Goal: Information Seeking & Learning: Learn about a topic

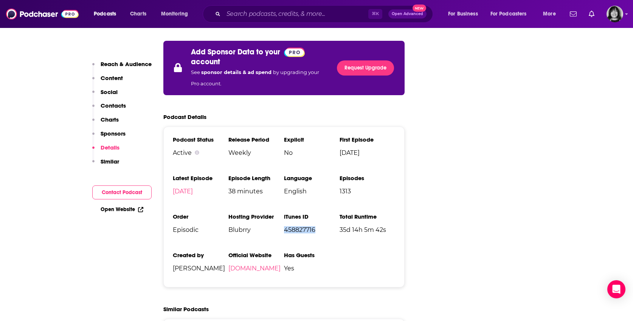
click at [88, 16] on div "Podcasts Charts Monitoring ⌘ K Open Advanced New For Business For Podcasters Mo…" at bounding box center [322, 13] width 481 height 17
click at [101, 16] on span "Podcasts" at bounding box center [105, 14] width 22 height 11
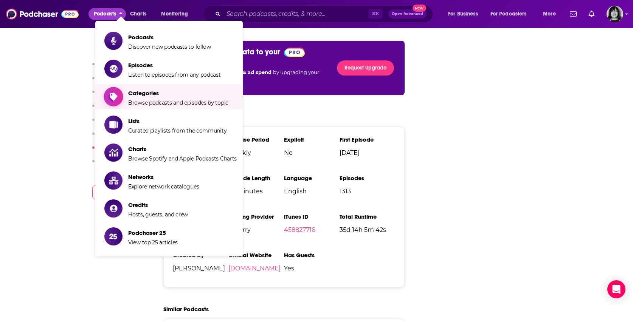
click at [143, 92] on span "Categories" at bounding box center [178, 93] width 100 height 7
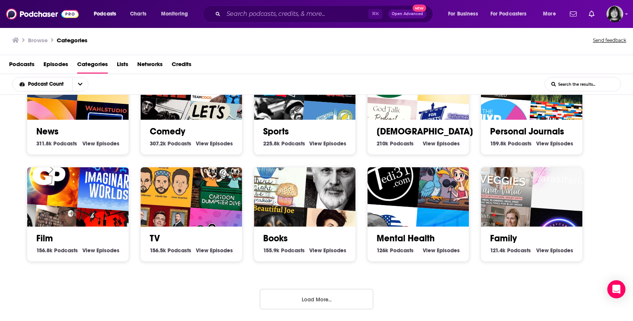
scroll to position [2, 0]
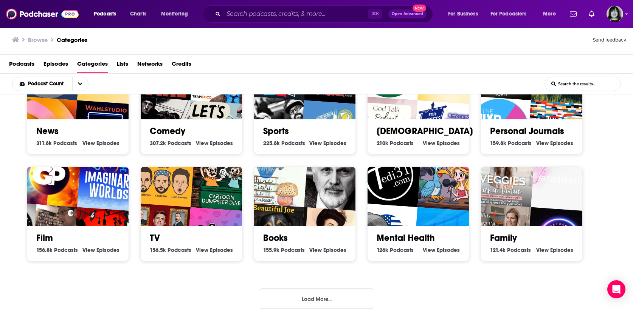
click at [331, 305] on button "Load More..." at bounding box center [316, 299] width 113 height 20
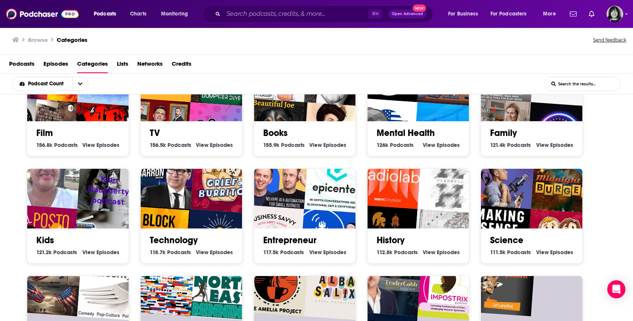
scroll to position [372, 0]
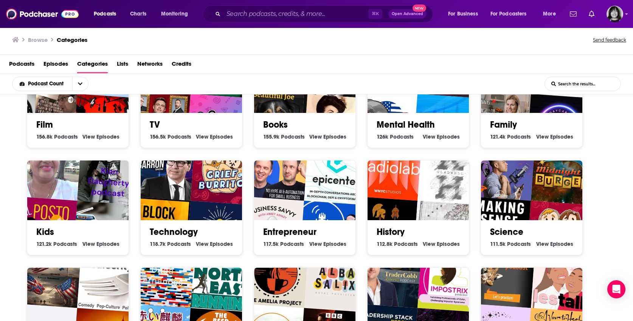
click at [284, 229] on link "Entrepreneur" at bounding box center [289, 231] width 53 height 11
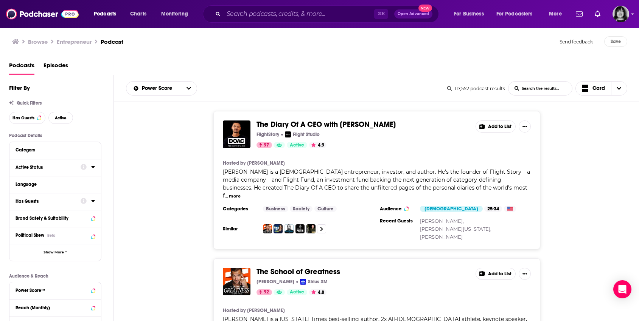
click at [62, 168] on div "Active Status" at bounding box center [46, 167] width 60 height 5
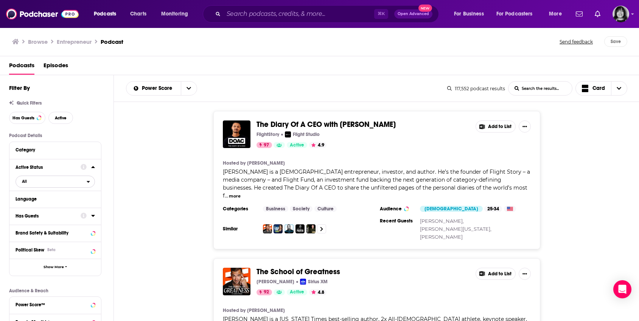
click at [35, 181] on span "All" at bounding box center [51, 182] width 71 height 10
click at [35, 209] on div "Active 20k" at bounding box center [58, 206] width 85 height 12
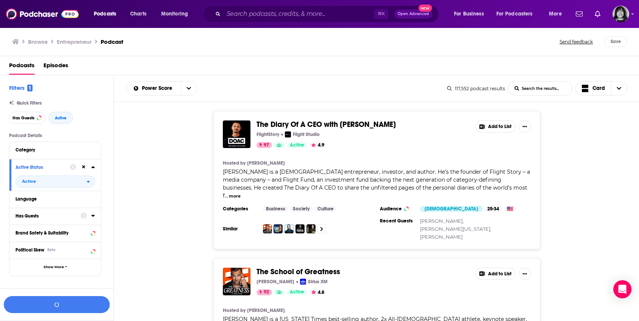
click at [37, 214] on div "Has Guests" at bounding box center [46, 216] width 60 height 5
click at [54, 227] on span "All" at bounding box center [51, 230] width 71 height 10
click at [50, 258] on div "Has guests 31k" at bounding box center [58, 255] width 85 height 12
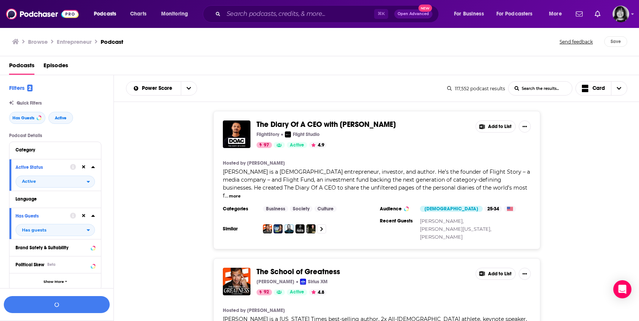
click at [48, 194] on button "Language" at bounding box center [55, 198] width 79 height 9
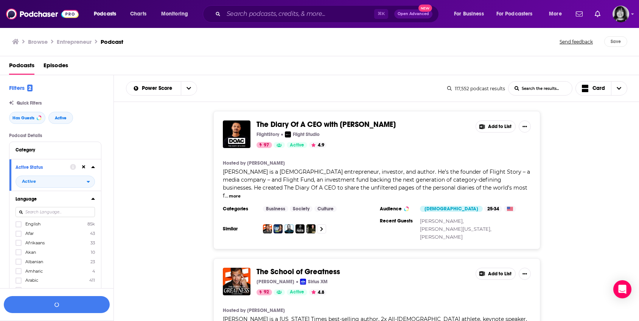
click at [28, 222] on span "English" at bounding box center [32, 224] width 15 height 5
click at [19, 227] on input "multiSelectOption-en-0" at bounding box center [19, 227] width 0 height 0
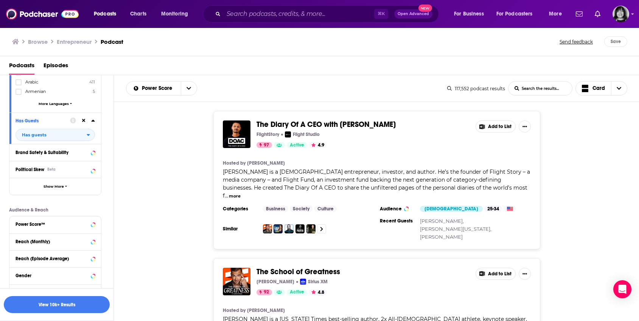
scroll to position [206, 0]
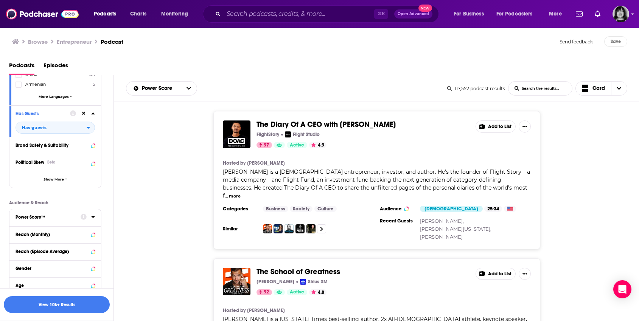
click at [31, 220] on div "Power Score™" at bounding box center [46, 217] width 60 height 5
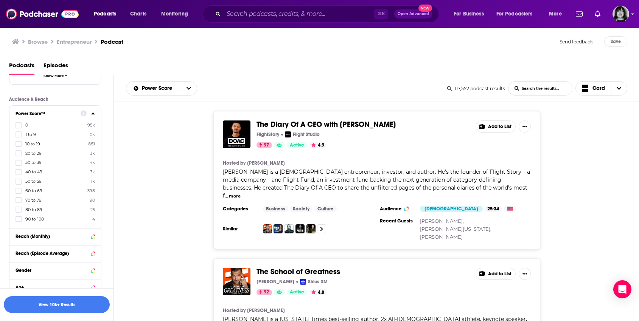
scroll to position [321, 0]
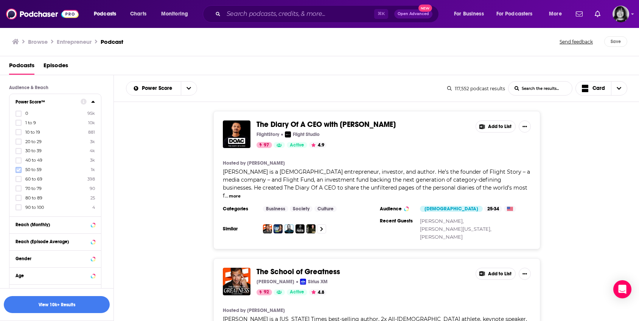
click at [19, 170] on icon at bounding box center [18, 169] width 5 height 3
click at [17, 178] on icon at bounding box center [18, 179] width 5 height 5
click at [17, 188] on icon at bounding box center [18, 188] width 5 height 5
click at [17, 198] on icon at bounding box center [18, 198] width 5 height 3
click at [84, 302] on button "View 764 Results" at bounding box center [57, 304] width 106 height 17
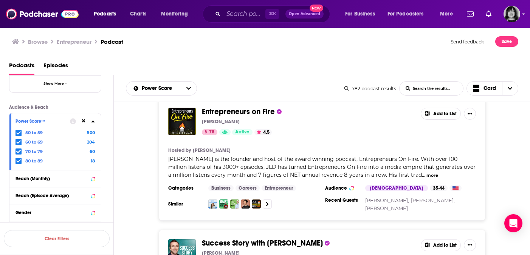
scroll to position [3090, 0]
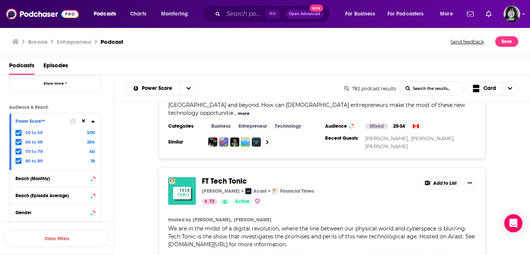
scroll to position [6315, 0]
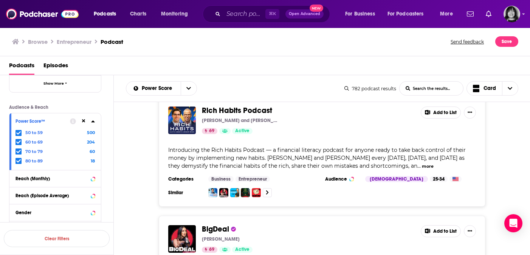
scroll to position [9521, 0]
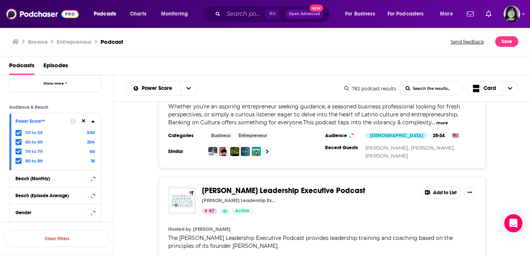
scroll to position [12667, 0]
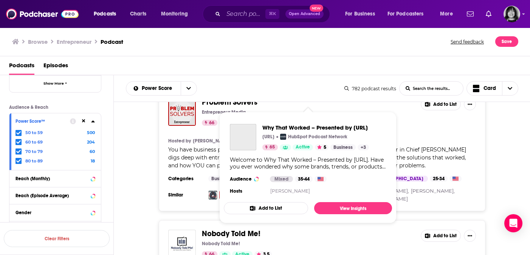
scroll to position [15827, 0]
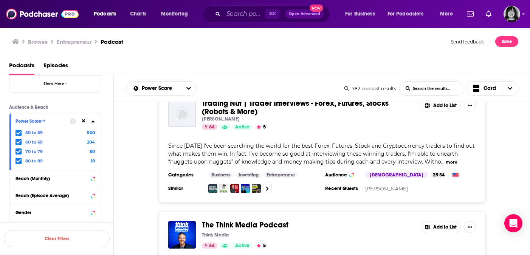
scroll to position [18877, 0]
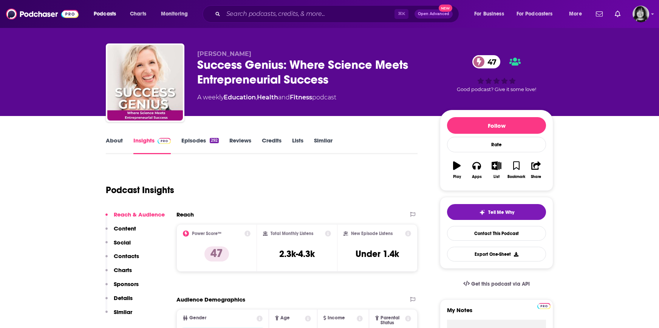
scroll to position [8, 0]
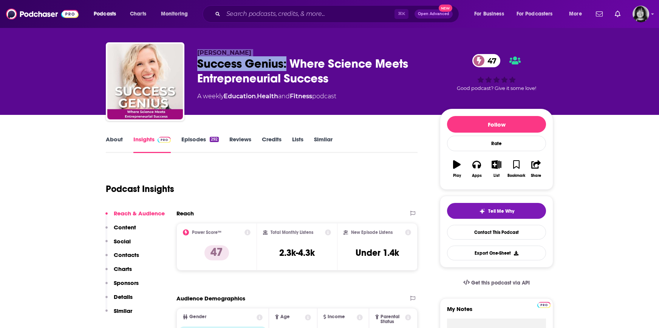
drag, startPoint x: 286, startPoint y: 66, endPoint x: 163, endPoint y: 67, distance: 122.9
click at [163, 67] on div "Neill Williams Success Genius: Where Science Meets Entrepreneurial Success 47 A…" at bounding box center [330, 83] width 448 height 82
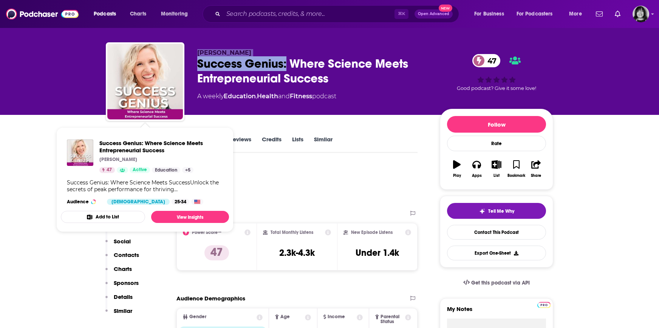
click at [236, 58] on div "Success Genius: Where Science Meets Entrepreneurial Success 47" at bounding box center [312, 70] width 231 height 29
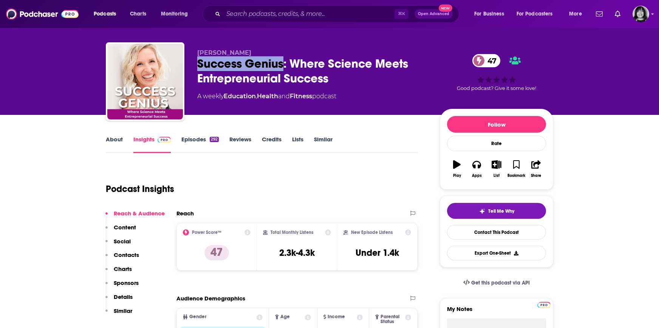
drag, startPoint x: 284, startPoint y: 65, endPoint x: 190, endPoint y: 65, distance: 94.5
click at [190, 65] on div "Neill Williams Success Genius: Where Science Meets Entrepreneurial Success 47 A…" at bounding box center [330, 83] width 448 height 82
copy h2 "Success Genius"
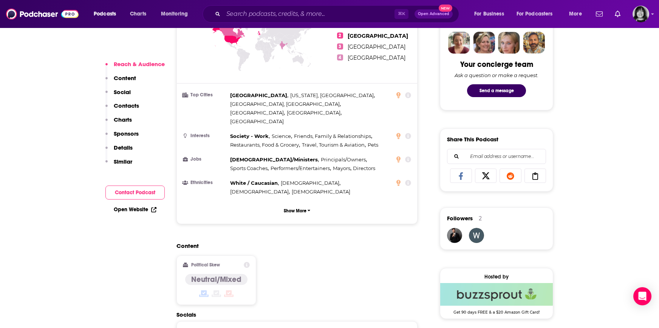
scroll to position [622, 0]
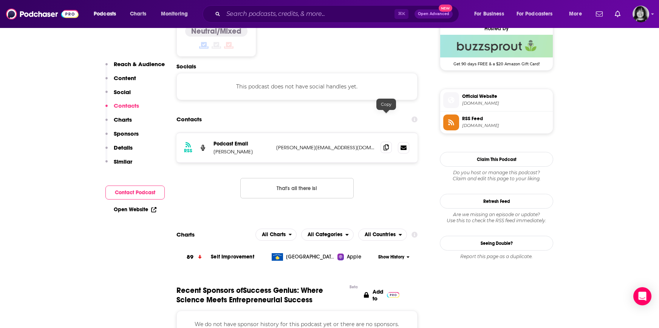
click at [386, 144] on icon at bounding box center [386, 147] width 5 height 6
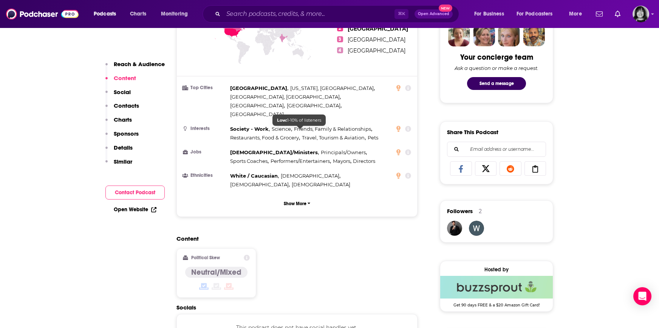
scroll to position [0, 0]
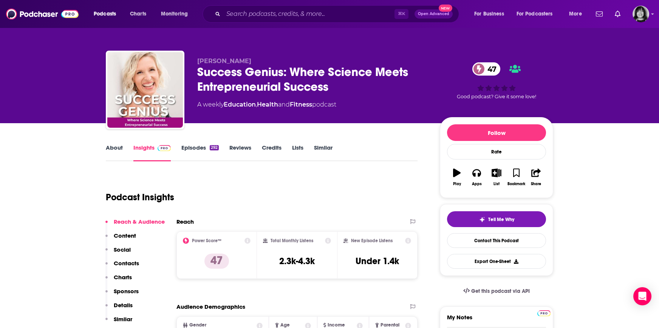
click at [110, 148] on link "About" at bounding box center [114, 152] width 17 height 17
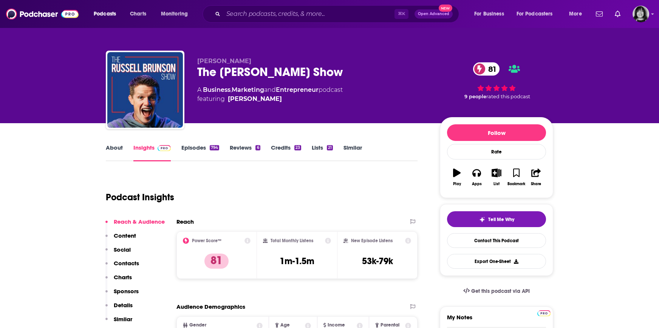
click at [112, 148] on link "About" at bounding box center [114, 152] width 17 height 17
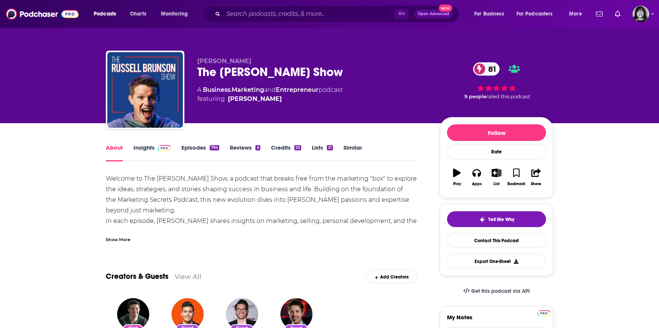
click at [128, 241] on div "Show More" at bounding box center [118, 239] width 25 height 7
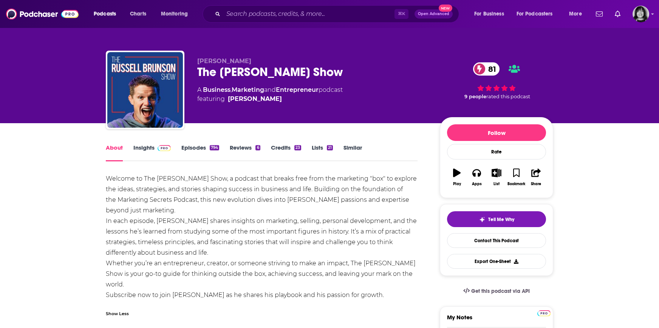
click at [272, 73] on div "The Russell Brunson Show 81" at bounding box center [312, 72] width 231 height 15
copy div "The Russell Brunson Show 81"
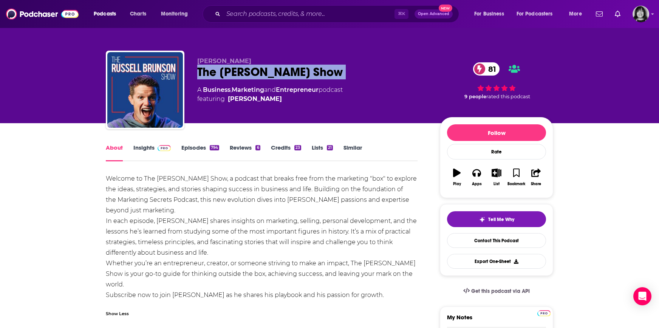
click at [137, 147] on link "Insights" at bounding box center [151, 152] width 37 height 17
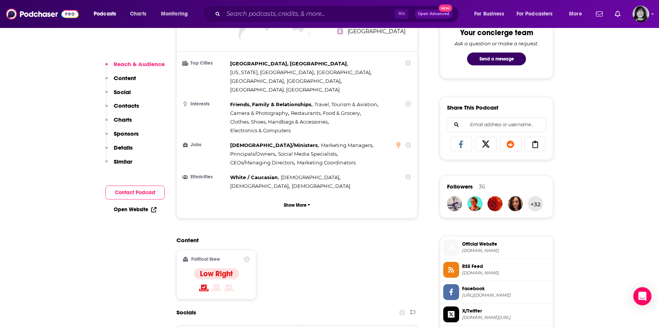
scroll to position [662, 0]
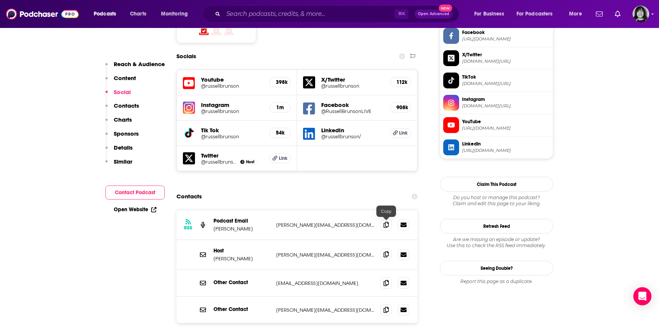
click at [385, 251] on icon at bounding box center [386, 254] width 5 height 6
click at [386, 307] on icon at bounding box center [386, 310] width 5 height 6
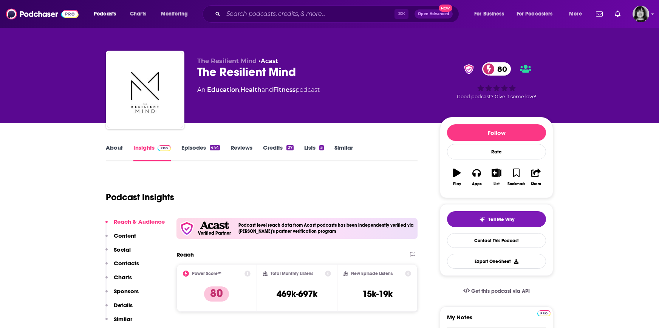
click at [116, 148] on link "About" at bounding box center [114, 152] width 17 height 17
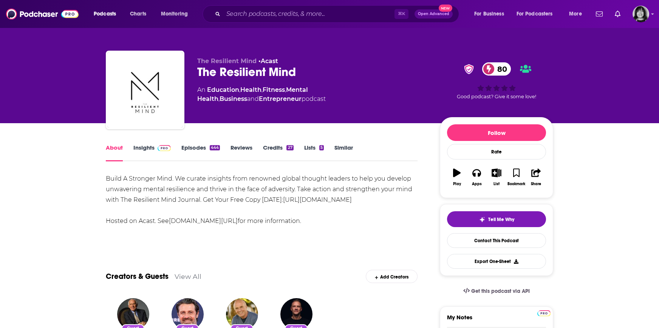
click at [244, 72] on div "The Resilient Mind 80" at bounding box center [312, 72] width 231 height 15
copy div "The Resilient Mind 80"
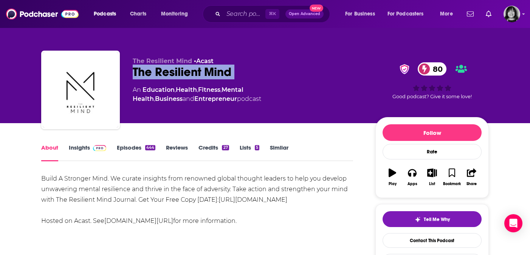
scroll to position [3, 0]
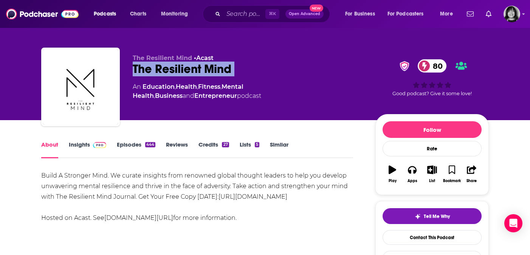
click at [75, 145] on link "Insights" at bounding box center [87, 149] width 37 height 17
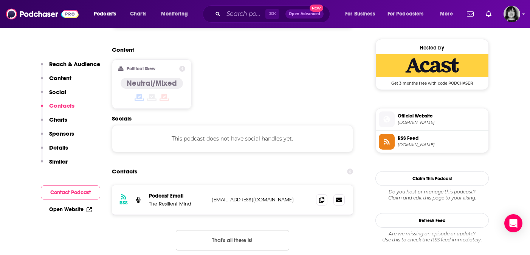
scroll to position [604, 0]
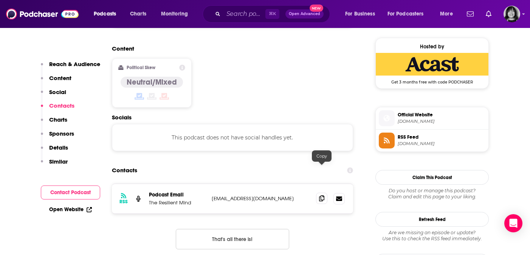
click at [320, 195] on icon at bounding box center [321, 198] width 5 height 6
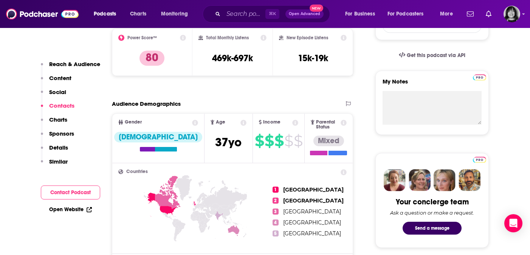
scroll to position [0, 0]
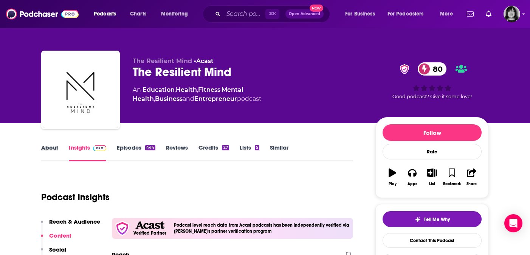
click at [61, 151] on div "About" at bounding box center [55, 152] width 28 height 17
click at [53, 150] on link "About" at bounding box center [49, 152] width 17 height 17
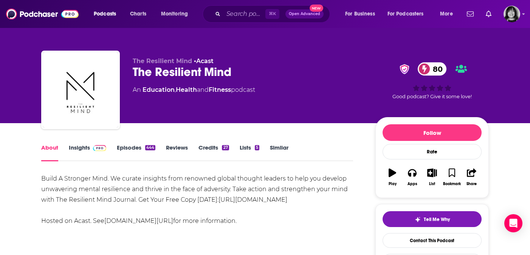
click at [191, 72] on div "The Resilient Mind 80" at bounding box center [248, 72] width 231 height 15
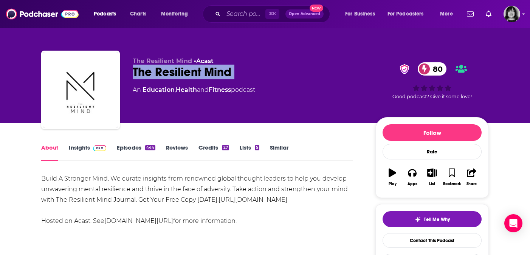
click at [191, 72] on div "The Resilient Mind 80" at bounding box center [248, 72] width 231 height 15
copy div "The Resilient Mind 80"
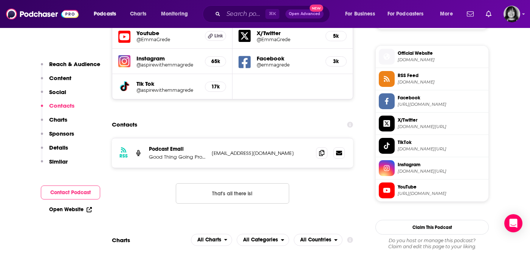
scroll to position [538, 0]
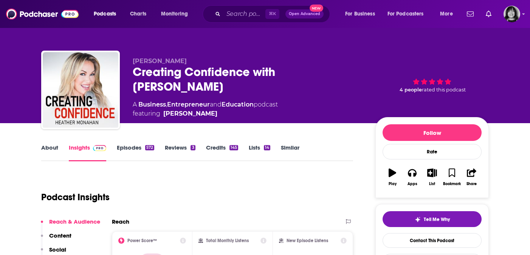
click at [226, 74] on div "Creating Confidence with [PERSON_NAME]" at bounding box center [248, 79] width 231 height 29
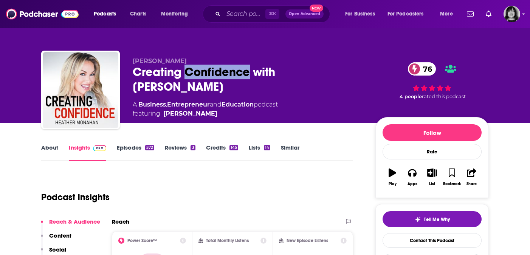
click at [226, 74] on div "Creating Confidence with [PERSON_NAME] 76" at bounding box center [248, 79] width 231 height 29
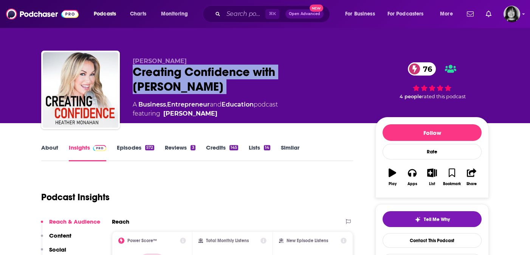
click at [226, 74] on div "Creating Confidence with [PERSON_NAME] 76" at bounding box center [248, 79] width 231 height 29
copy div "Creating Confidence with [PERSON_NAME] 76"
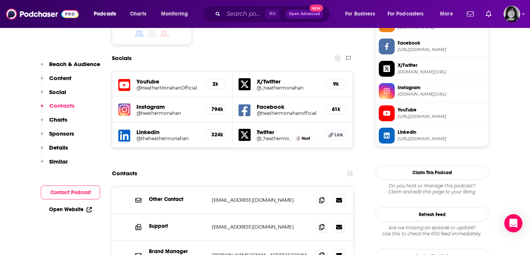
scroll to position [653, 0]
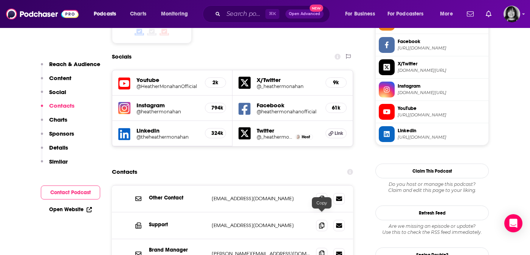
click at [322, 251] on icon at bounding box center [321, 254] width 5 height 6
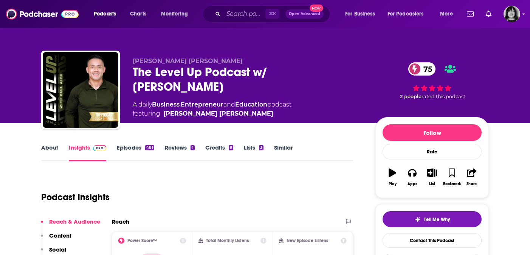
click at [52, 149] on link "About" at bounding box center [49, 152] width 17 height 17
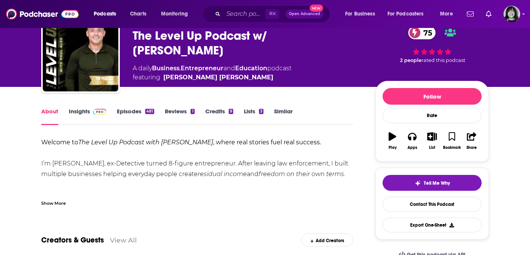
scroll to position [37, 0]
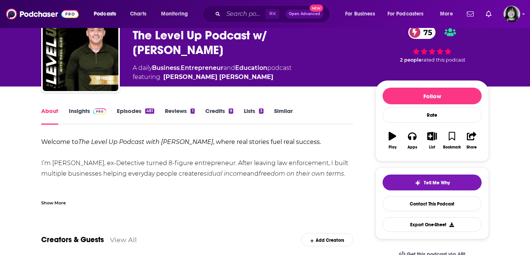
click at [60, 203] on div "Show More" at bounding box center [53, 202] width 25 height 7
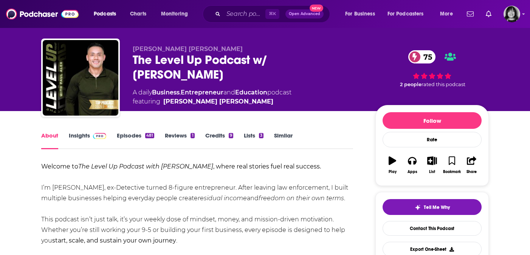
scroll to position [10, 0]
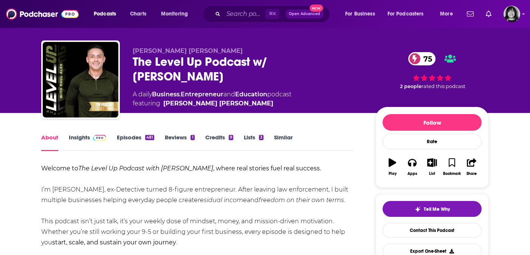
click at [200, 65] on div "The Level Up Podcast w/ Paul Alex 75" at bounding box center [248, 68] width 231 height 29
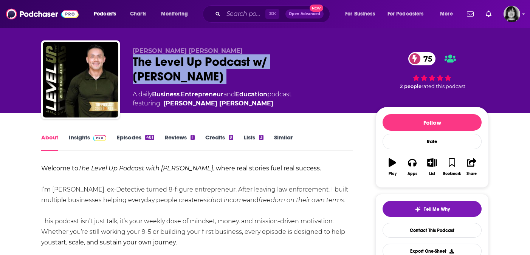
click at [200, 65] on div "The Level Up Podcast w/ Paul Alex 75" at bounding box center [248, 68] width 231 height 29
copy div "The Level Up Podcast w/ Paul Alex 75"
click at [82, 139] on link "Insights" at bounding box center [87, 142] width 37 height 17
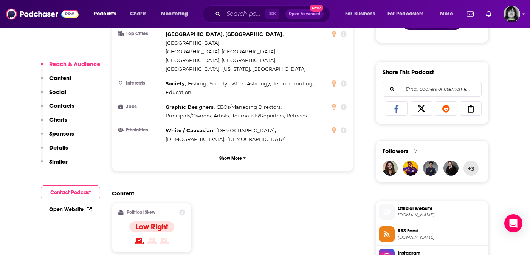
scroll to position [547, 0]
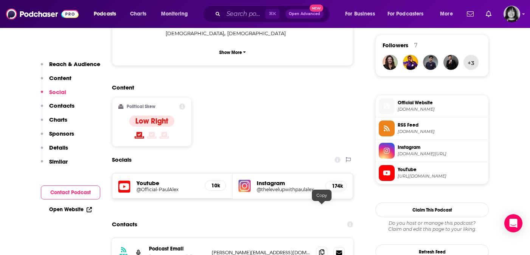
click at [324, 250] on icon at bounding box center [321, 253] width 5 height 6
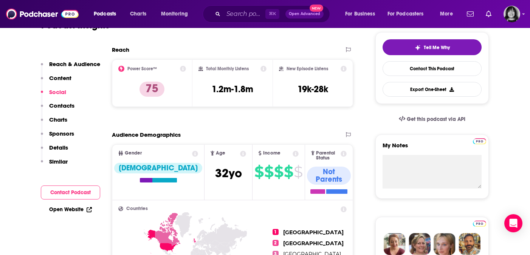
scroll to position [0, 0]
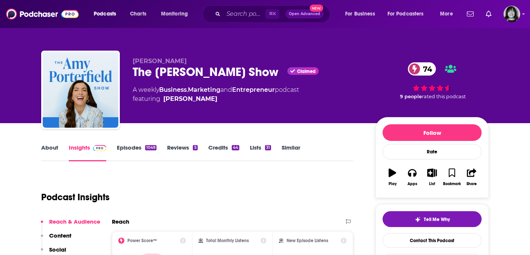
click at [54, 149] on link "About" at bounding box center [49, 152] width 17 height 17
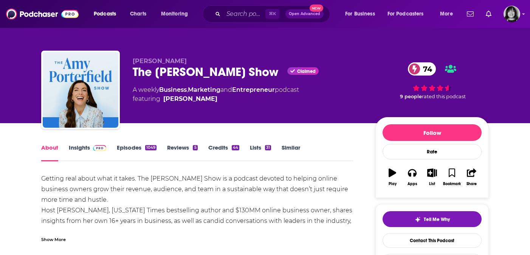
click at [79, 149] on link "Insights" at bounding box center [87, 152] width 37 height 17
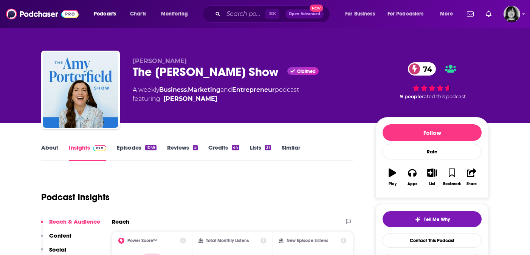
click at [206, 73] on div "The [PERSON_NAME] Show Claimed 74" at bounding box center [248, 72] width 231 height 15
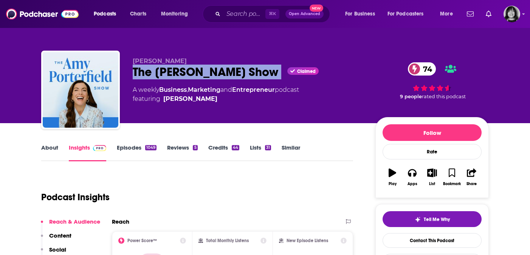
click at [206, 73] on div "The [PERSON_NAME] Show Claimed 74" at bounding box center [248, 72] width 231 height 15
copy div "The [PERSON_NAME] Show"
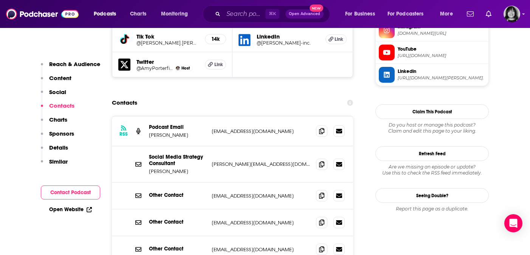
scroll to position [739, 0]
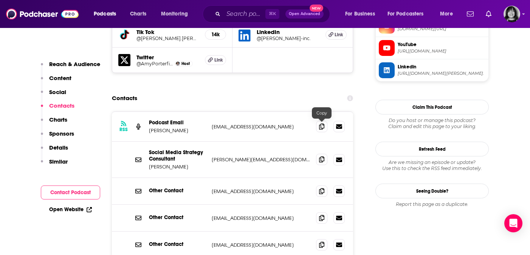
click at [323, 157] on icon at bounding box center [321, 160] width 5 height 6
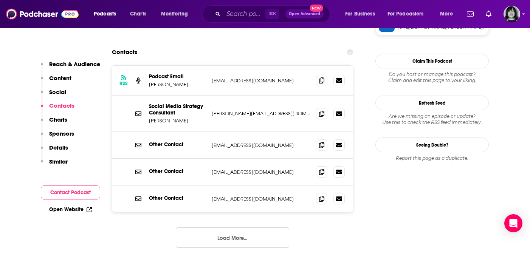
click at [226, 228] on button "Load More..." at bounding box center [232, 238] width 113 height 20
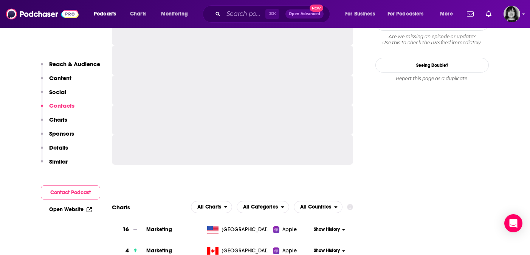
scroll to position [866, 0]
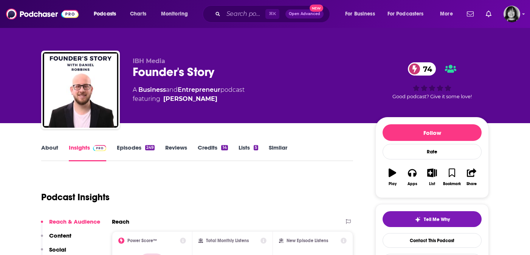
click at [200, 69] on div "Founder's Story 74" at bounding box center [248, 72] width 231 height 15
copy div "Founder's Story 74"
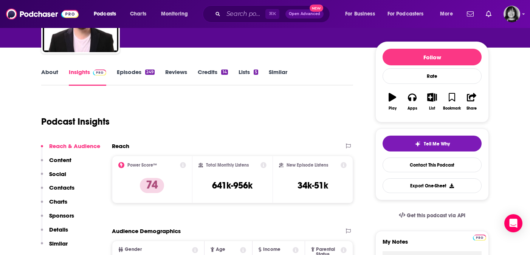
scroll to position [78, 0]
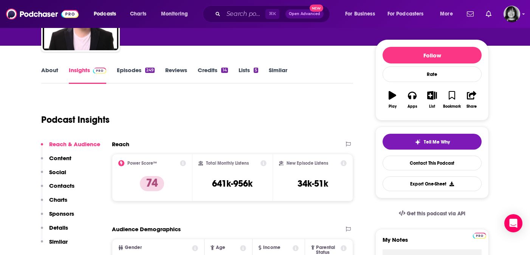
click at [56, 74] on link "About" at bounding box center [49, 75] width 17 height 17
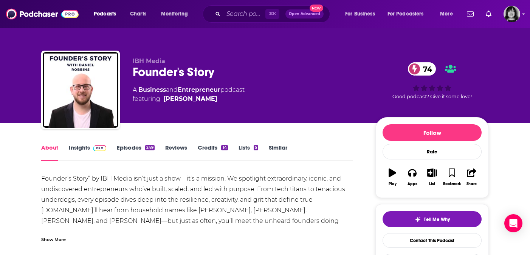
click at [80, 149] on link "Insights" at bounding box center [87, 152] width 37 height 17
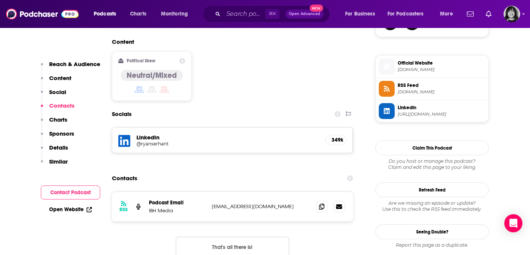
scroll to position [589, 0]
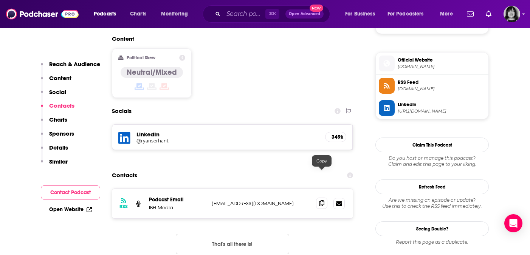
click at [323, 200] on icon at bounding box center [321, 203] width 5 height 6
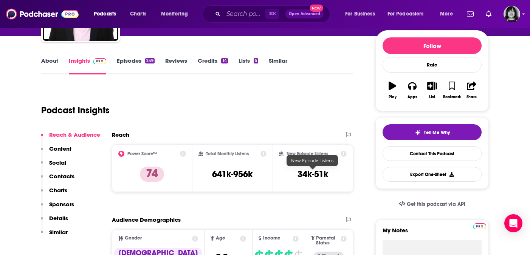
scroll to position [0, 0]
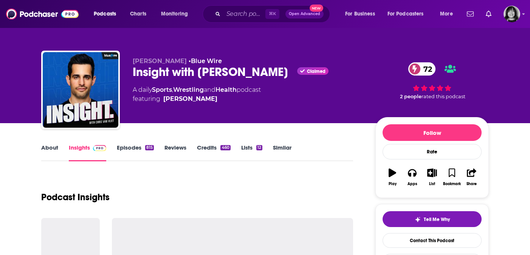
click at [204, 73] on div "Insight with [PERSON_NAME] Claimed 72" at bounding box center [248, 72] width 231 height 15
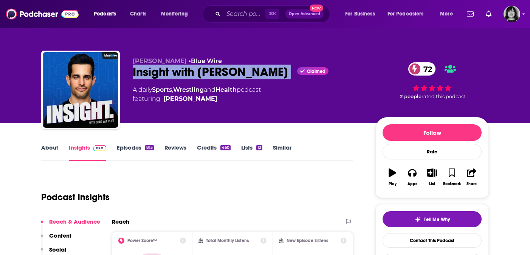
click at [204, 73] on div "Insight with [PERSON_NAME] Claimed 72" at bounding box center [248, 72] width 231 height 15
copy div "Insight with [PERSON_NAME]"
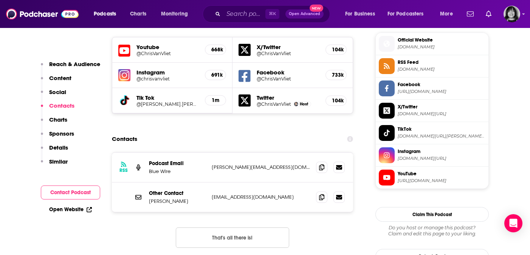
scroll to position [684, 0]
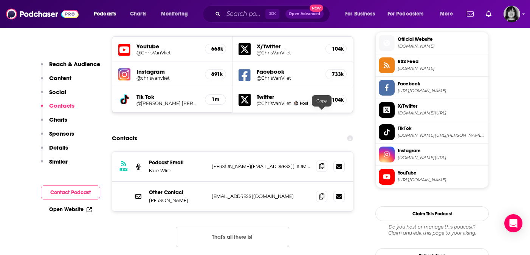
click at [324, 161] on span at bounding box center [321, 166] width 11 height 11
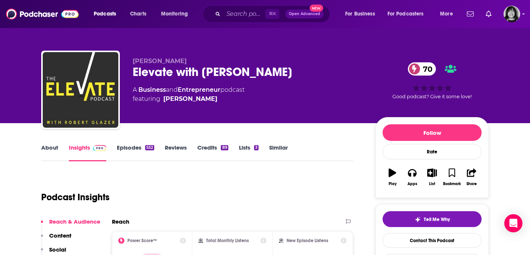
click at [220, 73] on div "Elevate with Robert Glazer 70" at bounding box center [248, 72] width 231 height 15
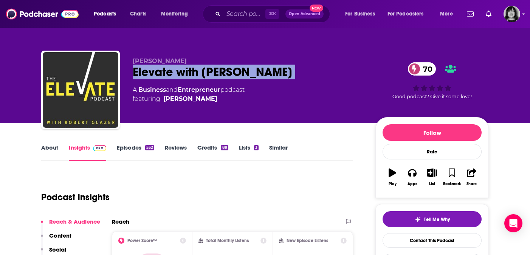
click at [220, 73] on div "Elevate with Robert Glazer 70" at bounding box center [248, 72] width 231 height 15
copy div "Elevate with Robert Glazer 70"
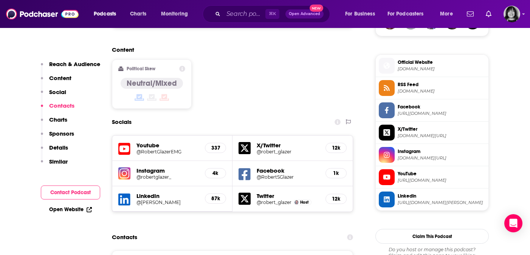
scroll to position [581, 0]
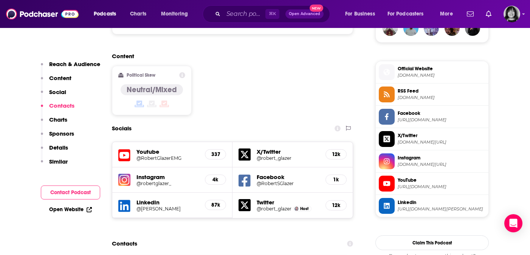
click at [129, 149] on icon at bounding box center [124, 156] width 12 height 14
click at [245, 174] on icon at bounding box center [245, 181] width 12 height 14
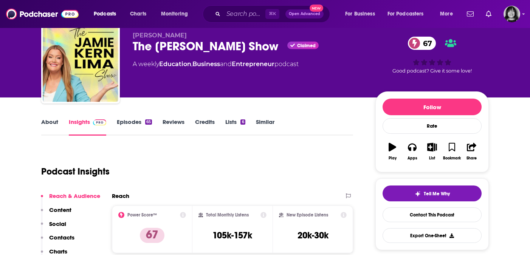
scroll to position [25, 0]
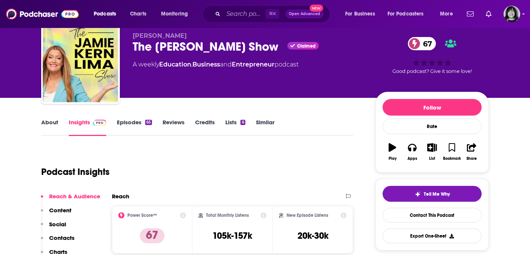
click at [50, 119] on link "About" at bounding box center [49, 127] width 17 height 17
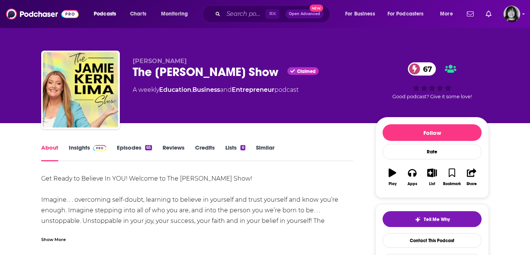
scroll to position [19, 0]
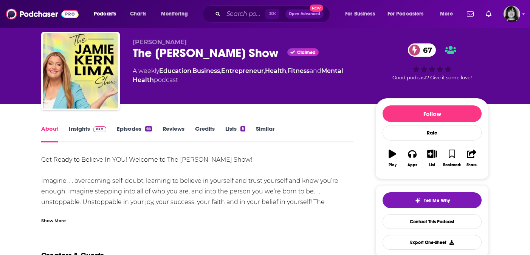
click at [59, 222] on div "Show More" at bounding box center [53, 220] width 25 height 7
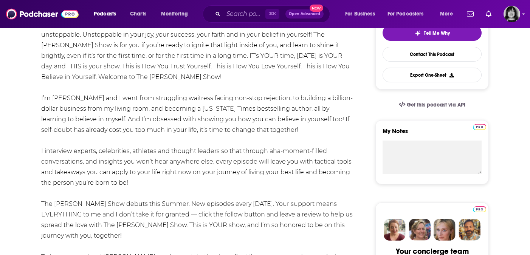
scroll to position [0, 0]
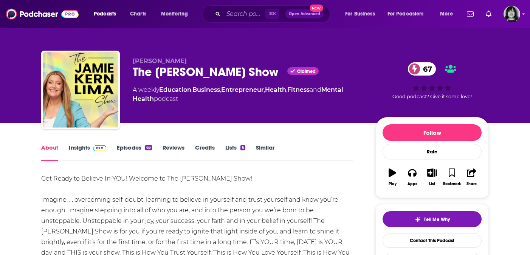
click at [157, 79] on div "The Jamie Kern Lima Show Claimed 67" at bounding box center [248, 72] width 231 height 15
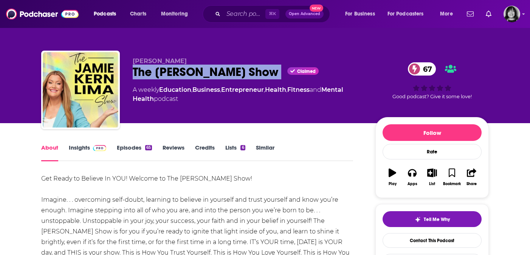
click at [157, 79] on div "The Jamie Kern Lima Show Claimed 67" at bounding box center [248, 72] width 231 height 15
copy div "The Jamie Kern Lima Show"
click at [71, 147] on link "Insights" at bounding box center [87, 152] width 37 height 17
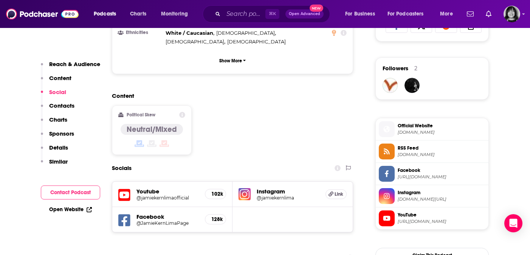
scroll to position [600, 0]
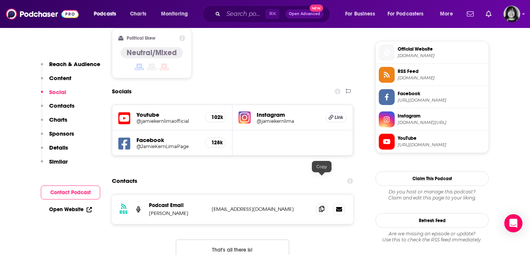
click at [322, 206] on icon at bounding box center [321, 209] width 5 height 6
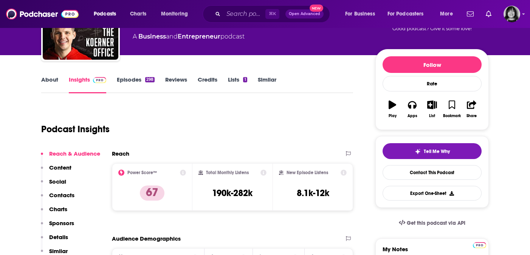
scroll to position [70, 0]
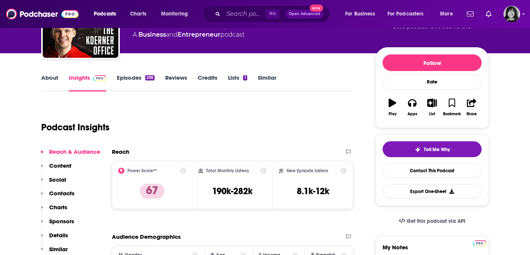
click at [56, 80] on link "About" at bounding box center [49, 82] width 17 height 17
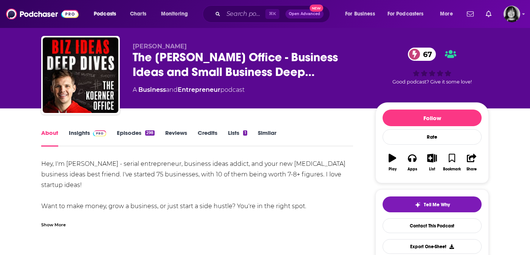
scroll to position [18, 0]
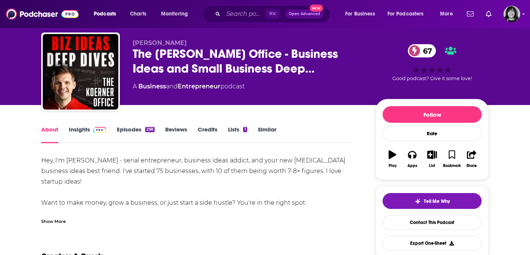
click at [58, 221] on div "Show More" at bounding box center [53, 220] width 25 height 7
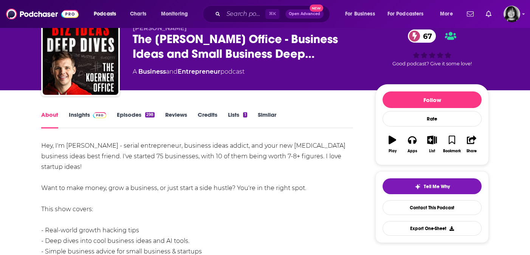
scroll to position [9, 0]
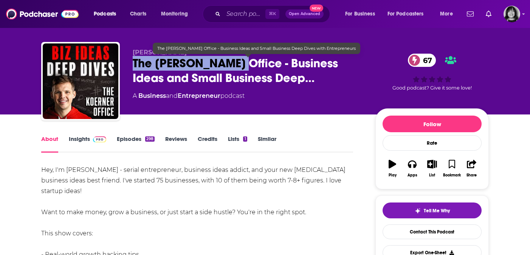
drag, startPoint x: 236, startPoint y: 67, endPoint x: 132, endPoint y: 70, distance: 103.7
click at [132, 70] on div "[PERSON_NAME] The [PERSON_NAME] Office - Business Ideas and Small Business Deep…" at bounding box center [265, 83] width 448 height 82
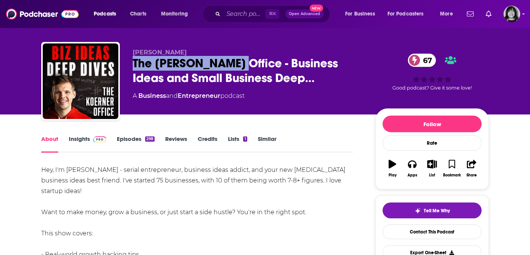
copy h1 "The [PERSON_NAME] Office"
click at [77, 139] on link "Insights" at bounding box center [87, 143] width 37 height 17
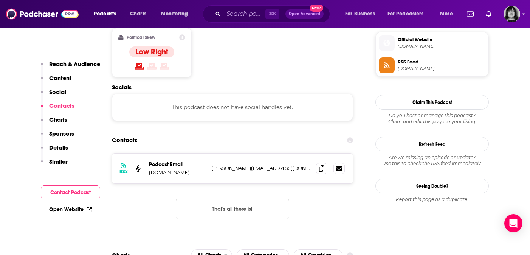
scroll to position [610, 0]
click at [322, 165] on icon at bounding box center [321, 168] width 5 height 6
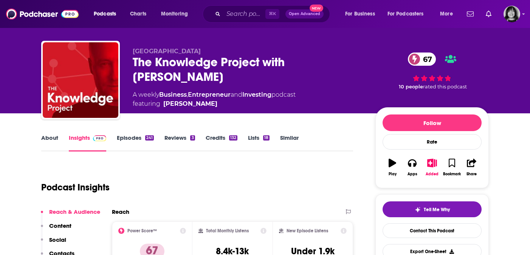
scroll to position [8, 0]
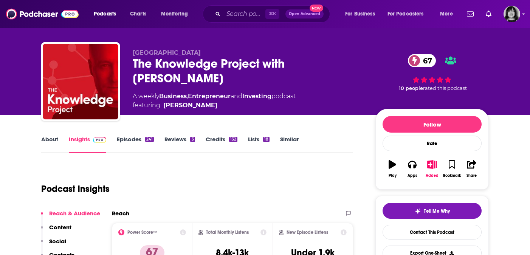
click at [149, 70] on div "The Knowledge Project with [PERSON_NAME] 67" at bounding box center [248, 70] width 231 height 29
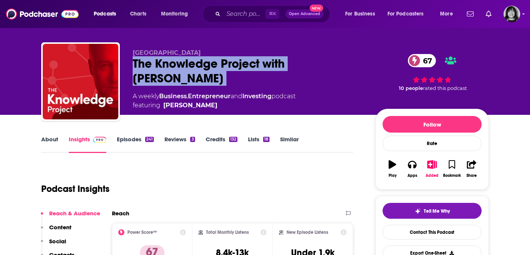
click at [149, 70] on div "The Knowledge Project with [PERSON_NAME] 67" at bounding box center [248, 70] width 231 height 29
copy div "The Knowledge Project with [PERSON_NAME] 67"
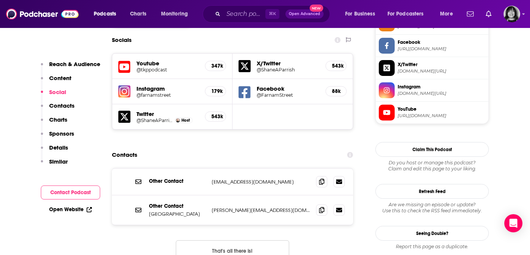
scroll to position [656, 0]
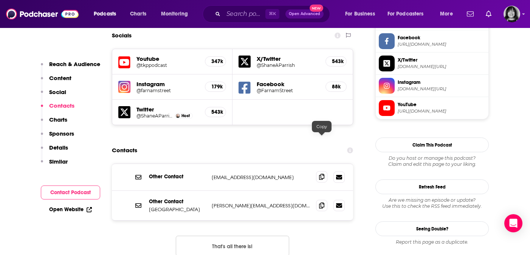
click at [320, 174] on icon at bounding box center [321, 177] width 5 height 6
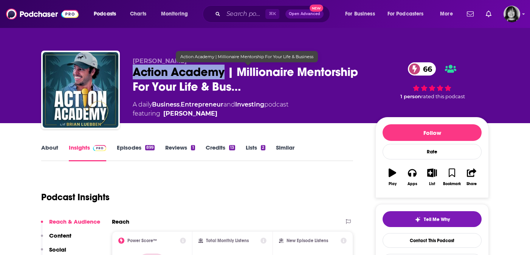
drag, startPoint x: 226, startPoint y: 72, endPoint x: 132, endPoint y: 73, distance: 94.2
click at [132, 73] on div "Brian Luebben Action Academy | Millionaire Mentorship For Your Life & Bus… 66 A…" at bounding box center [265, 92] width 448 height 82
copy h2 "Action Academy"
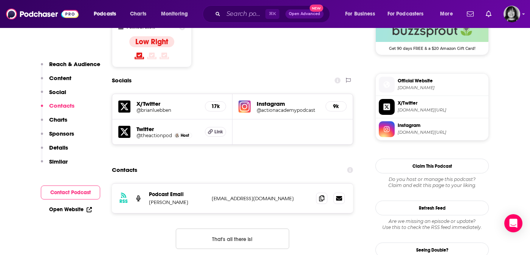
scroll to position [638, 0]
click at [323, 195] on icon at bounding box center [321, 198] width 5 height 6
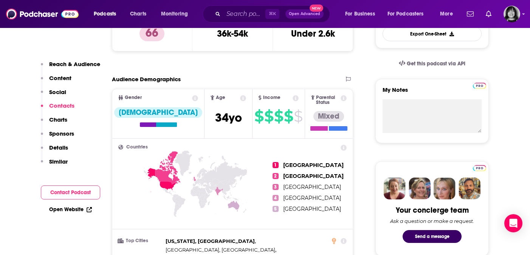
scroll to position [0, 0]
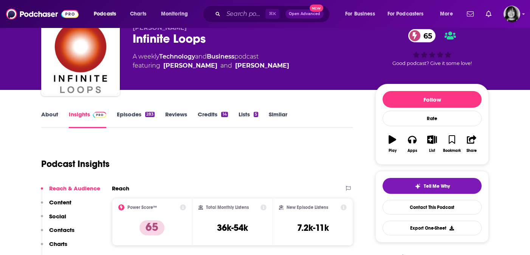
scroll to position [37, 0]
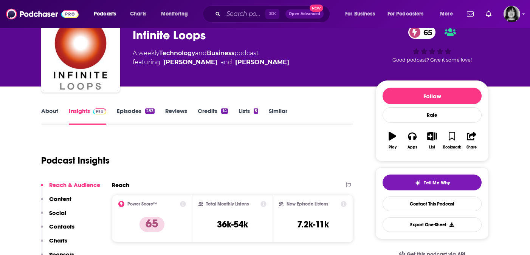
click at [57, 110] on link "About" at bounding box center [49, 115] width 17 height 17
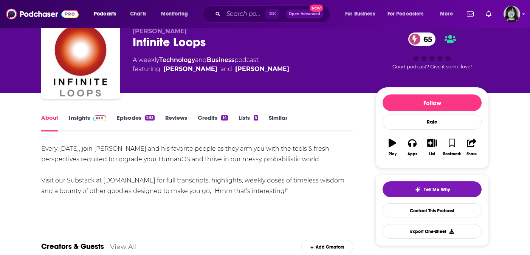
scroll to position [31, 0]
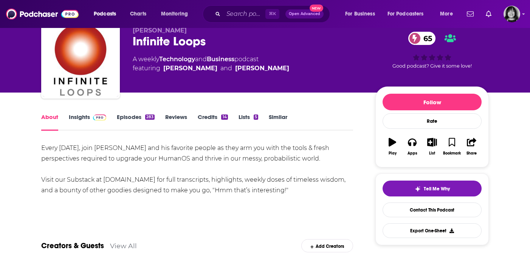
click at [72, 117] on link "Insights" at bounding box center [87, 121] width 37 height 17
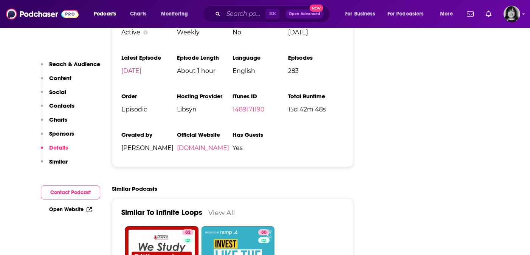
scroll to position [1258, 0]
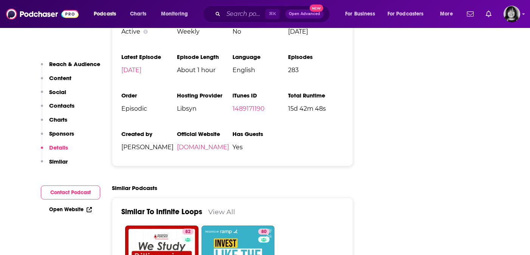
click at [245, 92] on li "iTunes ID 1489171190" at bounding box center [261, 105] width 56 height 26
click at [245, 105] on link "1489171190" at bounding box center [249, 108] width 32 height 7
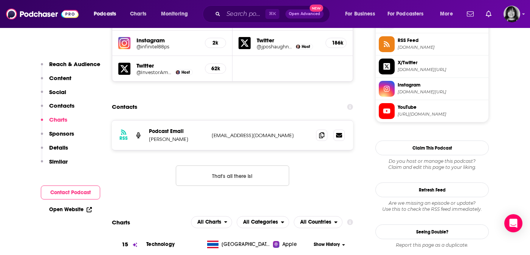
scroll to position [699, 0]
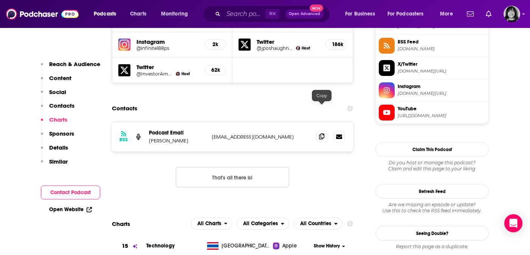
click at [321, 133] on icon at bounding box center [321, 136] width 5 height 6
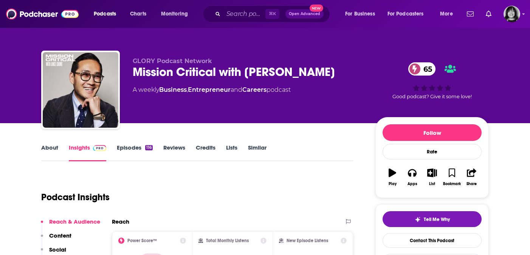
click at [214, 72] on div "Mission Critical with [PERSON_NAME] 65" at bounding box center [248, 72] width 231 height 15
click at [214, 72] on div "Mission Critical with Lance Chung 65" at bounding box center [248, 72] width 231 height 15
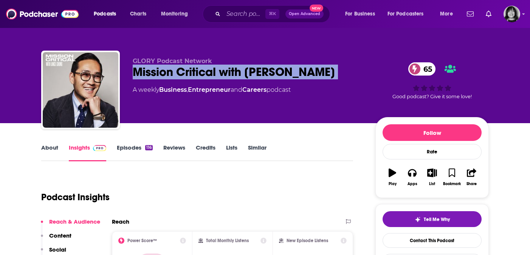
click at [214, 72] on div "Mission Critical with Lance Chung 65" at bounding box center [248, 72] width 231 height 15
copy div "Mission Critical with Lance Chung 65"
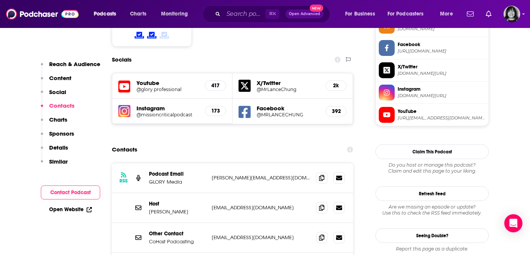
scroll to position [650, 0]
click at [323, 174] on icon at bounding box center [321, 177] width 5 height 6
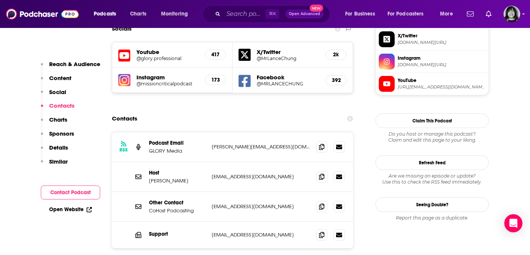
scroll to position [674, 0]
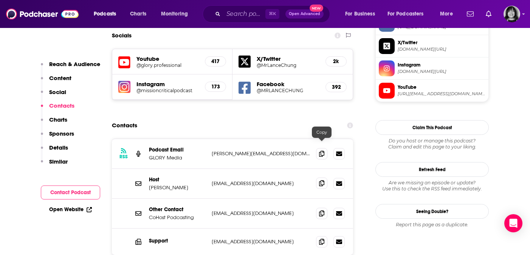
click at [318, 178] on span at bounding box center [321, 183] width 11 height 11
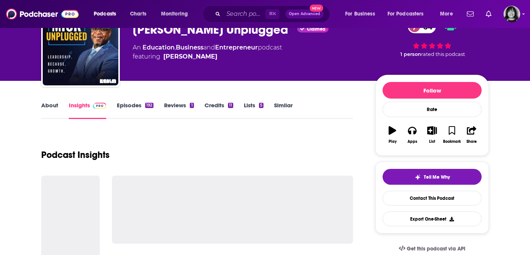
scroll to position [60, 0]
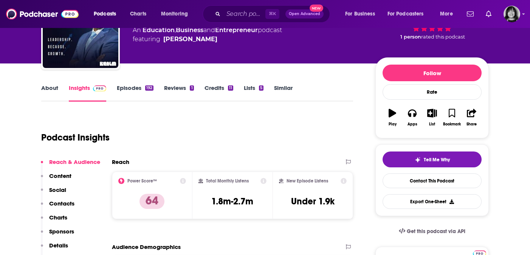
click at [56, 90] on link "About" at bounding box center [49, 92] width 17 height 17
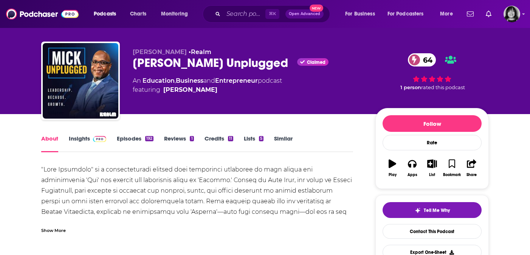
scroll to position [9, 0]
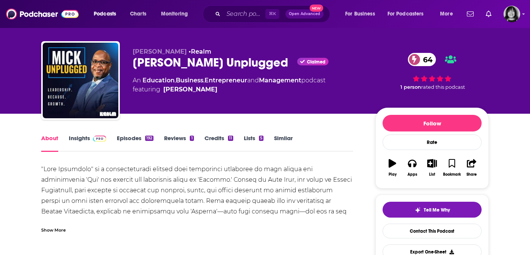
click at [65, 232] on div "Show More" at bounding box center [53, 229] width 25 height 7
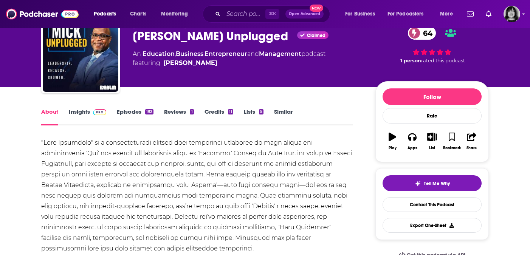
scroll to position [0, 0]
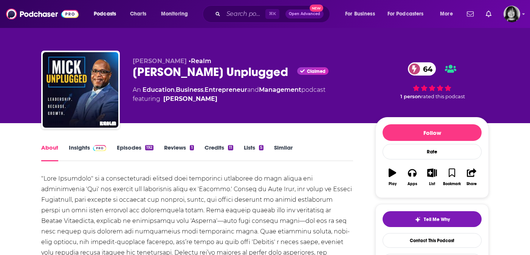
click at [154, 75] on div "[PERSON_NAME] Unplugged Claimed 64" at bounding box center [248, 72] width 231 height 15
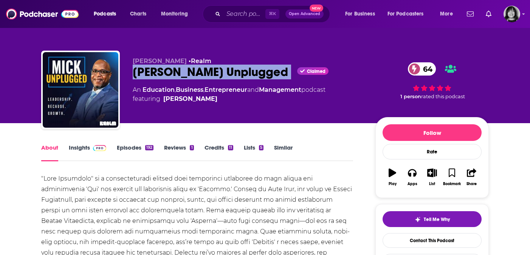
click at [154, 75] on div "[PERSON_NAME] Unplugged Claimed 64" at bounding box center [248, 72] width 231 height 15
copy div "[PERSON_NAME] Unplugged"
click at [79, 146] on link "Insights" at bounding box center [87, 152] width 37 height 17
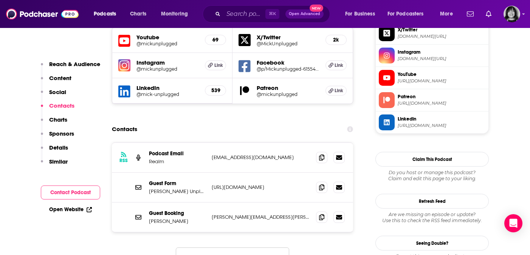
scroll to position [687, 0]
click at [318, 181] on span at bounding box center [321, 186] width 11 height 11
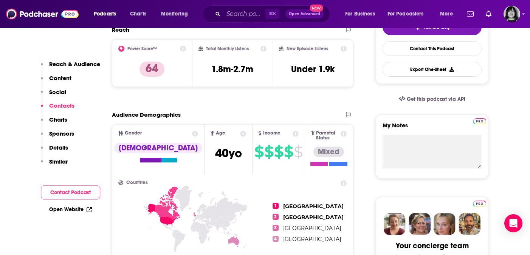
scroll to position [0, 0]
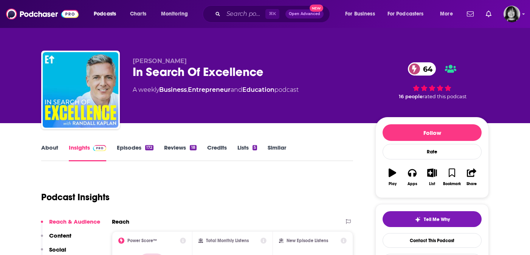
click at [54, 148] on link "About" at bounding box center [49, 152] width 17 height 17
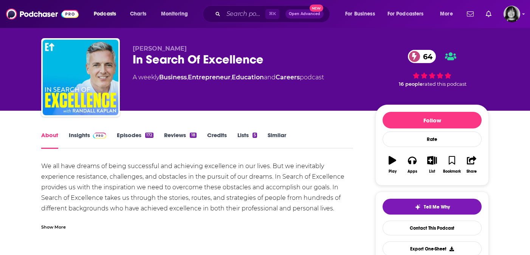
scroll to position [14, 0]
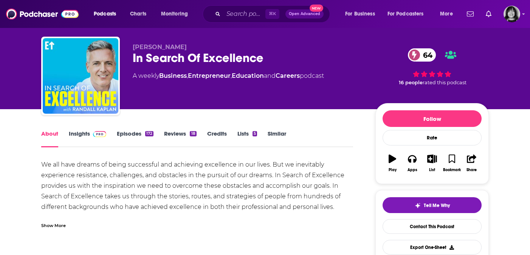
click at [65, 222] on div "Show More" at bounding box center [53, 225] width 25 height 7
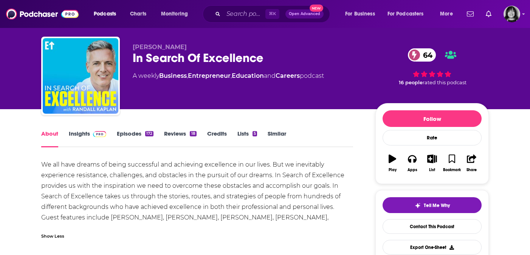
click at [82, 135] on link "Insights" at bounding box center [87, 138] width 37 height 17
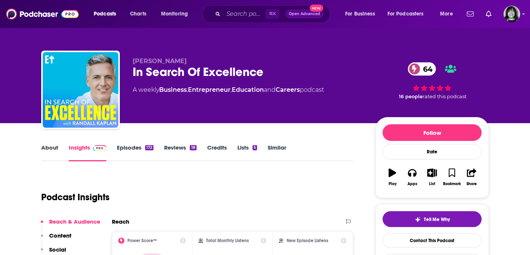
click at [191, 75] on div "In Search Of Excellence 64" at bounding box center [248, 72] width 231 height 15
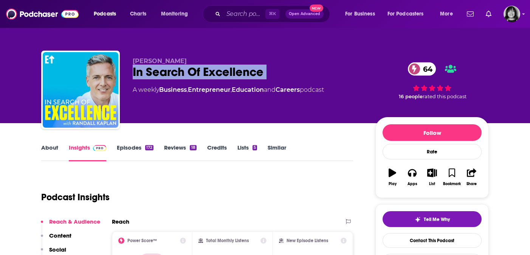
click at [191, 75] on div "In Search Of Excellence 64" at bounding box center [248, 72] width 231 height 15
copy div "In Search Of Excellence 64"
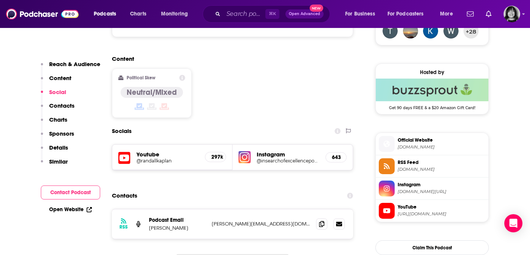
scroll to position [579, 0]
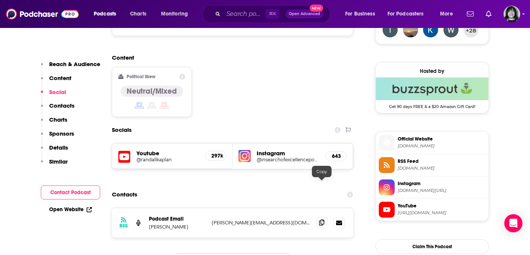
click at [321, 220] on icon at bounding box center [321, 223] width 5 height 6
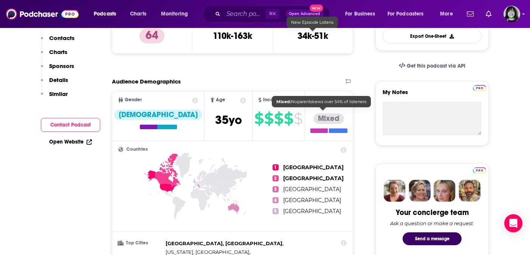
scroll to position [0, 0]
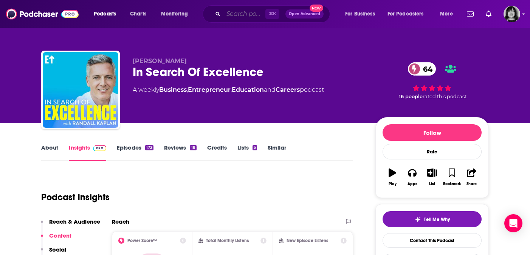
click at [240, 12] on input "Search podcasts, credits, & more..." at bounding box center [244, 14] width 42 height 12
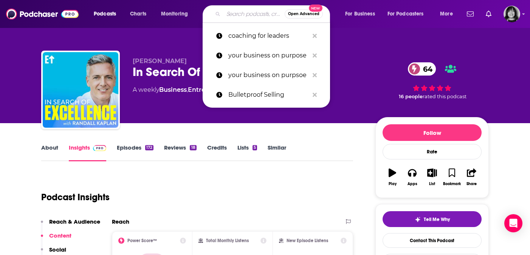
paste input "Success Genius"
type input "Success Genius"
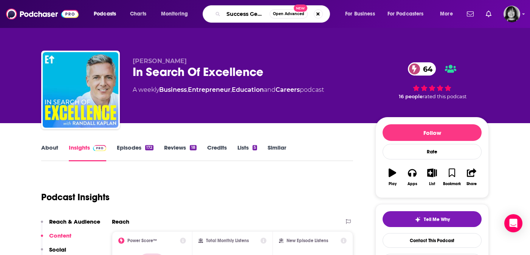
scroll to position [0, 3]
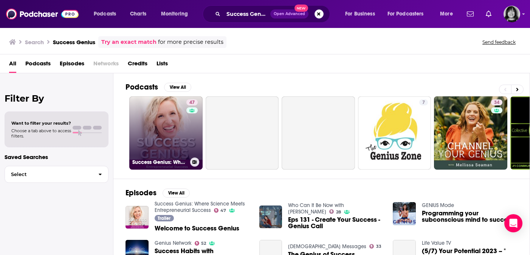
click at [157, 144] on link "47 Success Genius: Where Science Meets Entrepreneurial Success" at bounding box center [165, 132] width 73 height 73
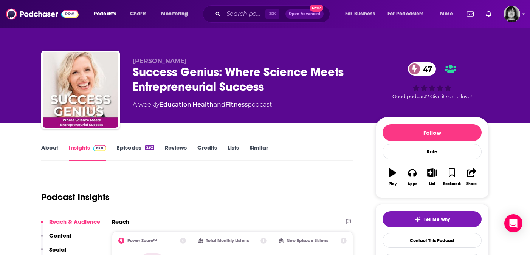
click at [44, 153] on link "About" at bounding box center [49, 152] width 17 height 17
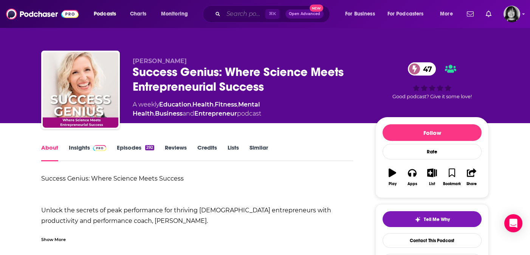
click at [245, 18] on input "Search podcasts, credits, & more..." at bounding box center [244, 14] width 42 height 12
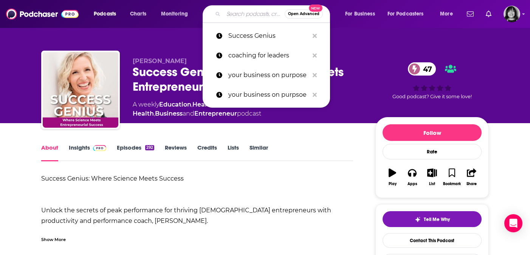
paste input "Insight with [PERSON_NAME]"
type input "Insight with [PERSON_NAME]"
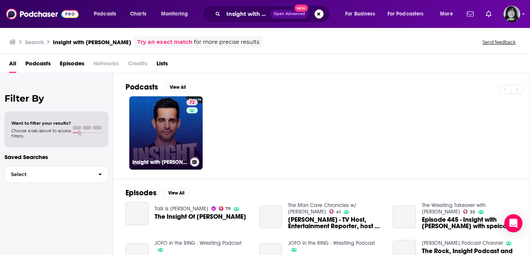
click at [144, 137] on link "72 Insight with Chris Van Vliet" at bounding box center [165, 132] width 73 height 73
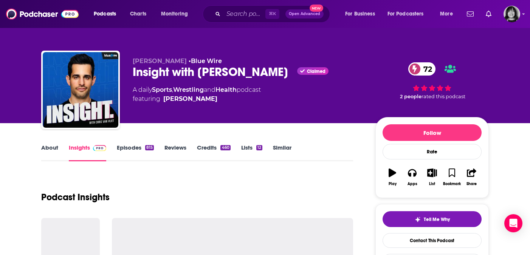
click at [51, 151] on link "About" at bounding box center [49, 152] width 17 height 17
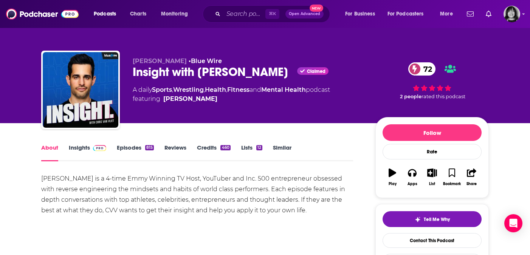
click at [246, 5] on div "⌘ K Open Advanced New" at bounding box center [266, 13] width 127 height 17
click at [244, 11] on input "Search podcasts, credits, & more..." at bounding box center [244, 14] width 42 height 12
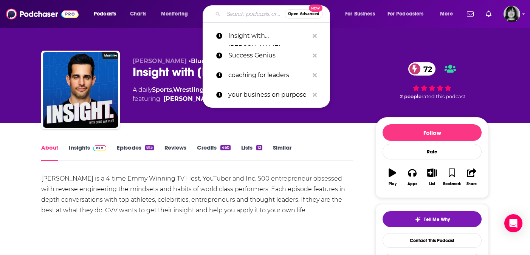
paste input "The Knowledge Project with [PERSON_NAME]"
type input "The Knowledge Project with [PERSON_NAME]"
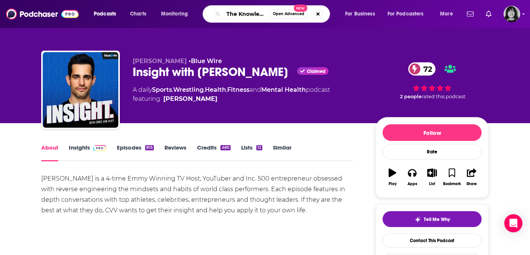
scroll to position [0, 79]
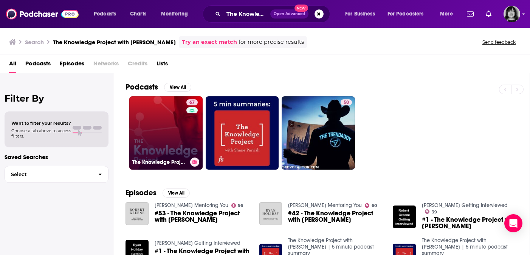
click at [179, 122] on link "67 The Knowledge Project with Shane Parrish" at bounding box center [165, 132] width 73 height 73
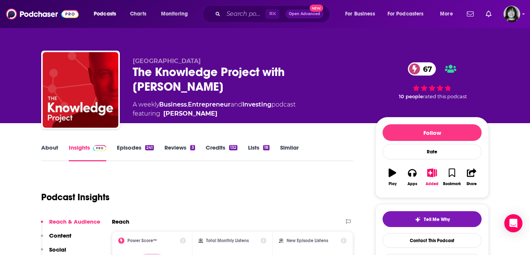
click at [51, 152] on link "About" at bounding box center [49, 152] width 17 height 17
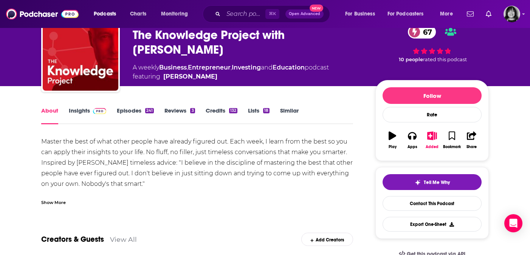
scroll to position [37, 0]
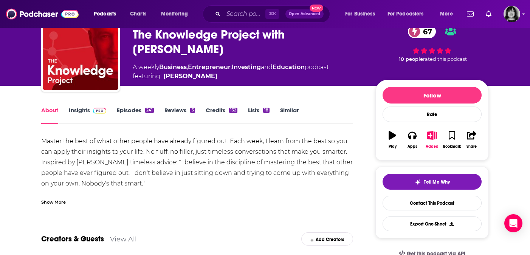
click at [53, 205] on div "Show More" at bounding box center [53, 201] width 25 height 7
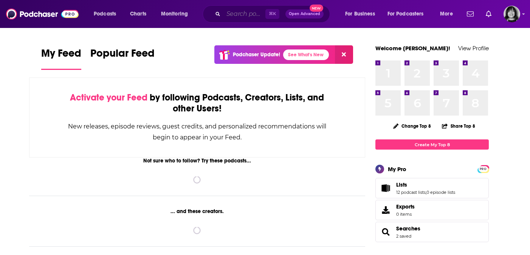
click at [237, 16] on input "Search podcasts, credits, & more..." at bounding box center [244, 14] width 42 height 12
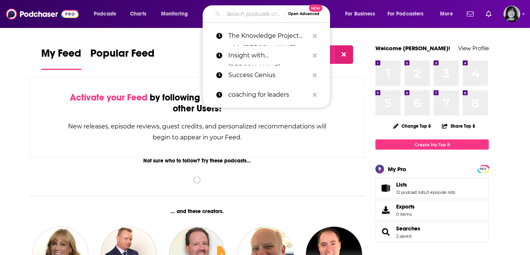
paste input "Too Much with [PERSON_NAME] [PERSON_NAME]"
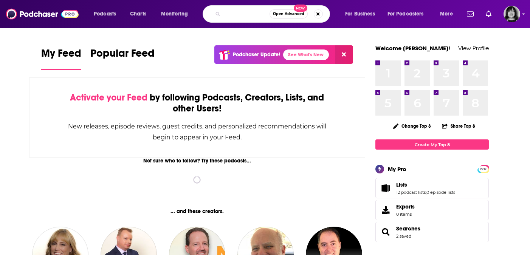
type input "Too Much with [PERSON_NAME] [PERSON_NAME]"
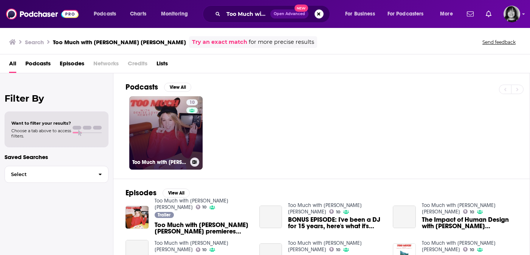
click at [167, 142] on link "10 Too Much with [PERSON_NAME] [PERSON_NAME]" at bounding box center [165, 132] width 73 height 73
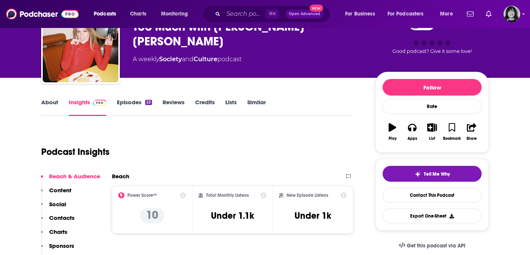
scroll to position [59, 0]
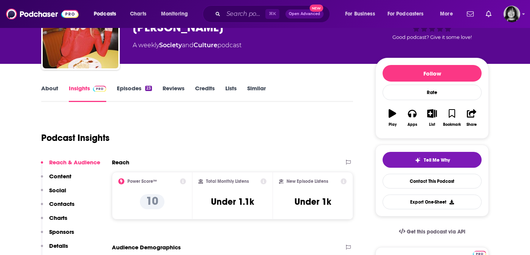
click at [54, 86] on link "About" at bounding box center [49, 93] width 17 height 17
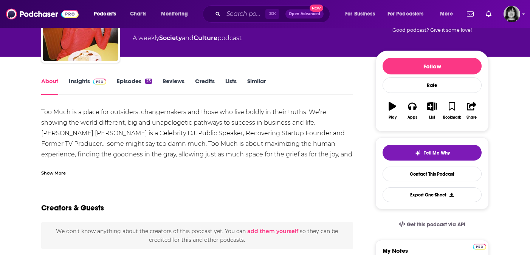
scroll to position [67, 0]
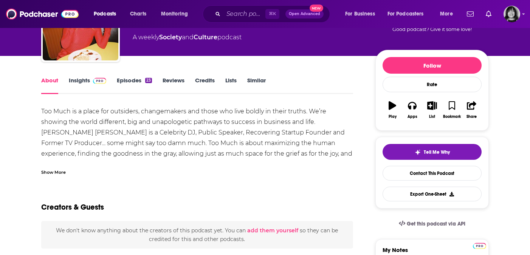
click at [59, 174] on div "Show More" at bounding box center [53, 171] width 25 height 7
